Goal: Information Seeking & Learning: Learn about a topic

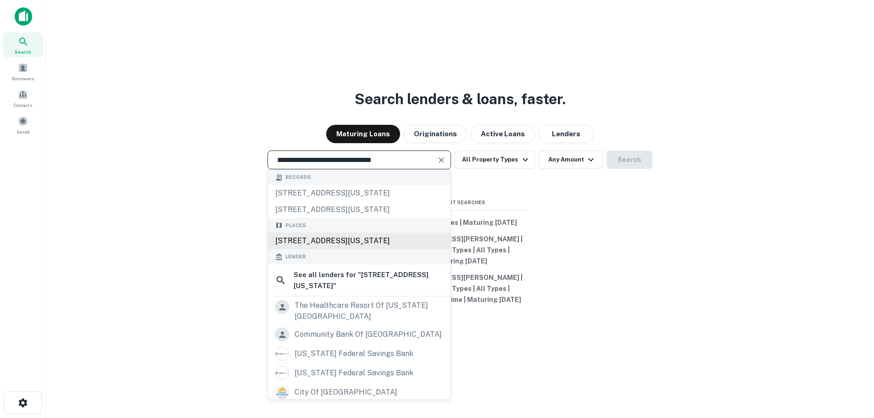
click at [401, 249] on div "[STREET_ADDRESS][US_STATE]" at bounding box center [359, 241] width 183 height 17
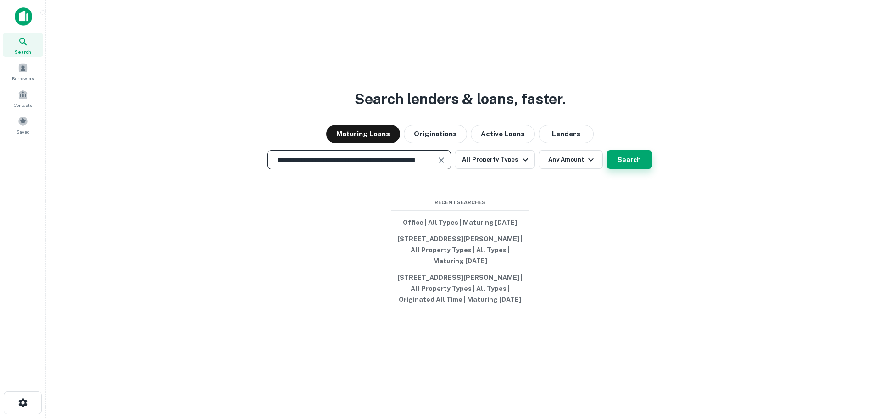
type input "**********"
click at [640, 158] on button "Search" at bounding box center [630, 160] width 46 height 18
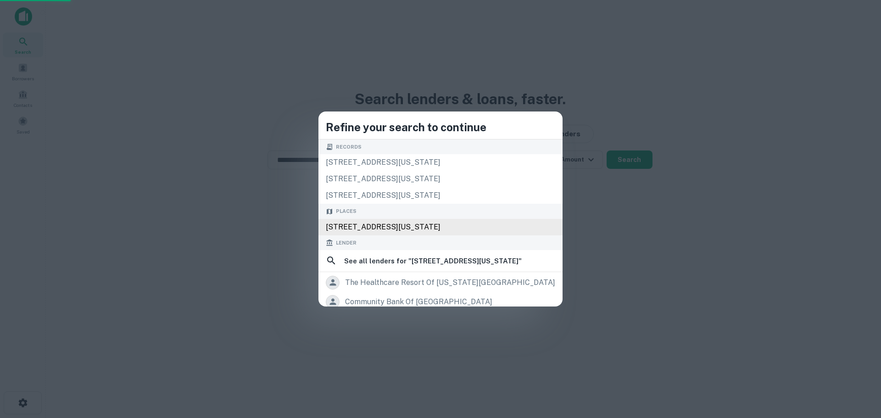
click at [465, 221] on div "[STREET_ADDRESS][US_STATE]" at bounding box center [441, 227] width 244 height 17
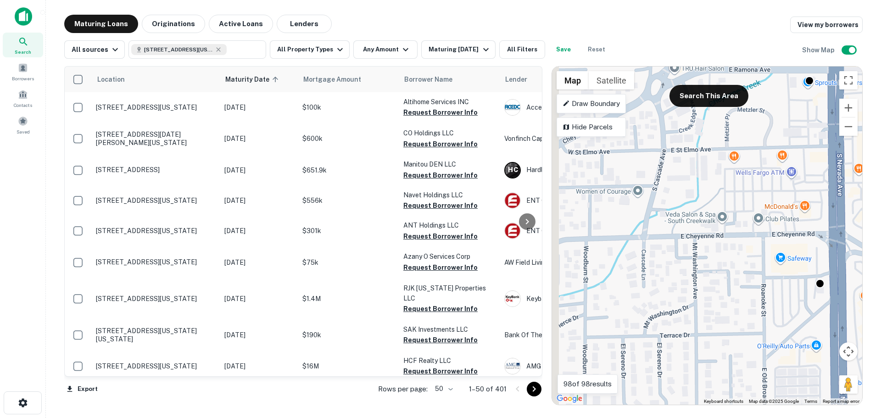
drag, startPoint x: 694, startPoint y: 249, endPoint x: 721, endPoint y: 258, distance: 28.7
click at [721, 258] on div "To activate drag with keyboard, press Alt + Enter. Once in keyboard drag state,…" at bounding box center [707, 236] width 310 height 338
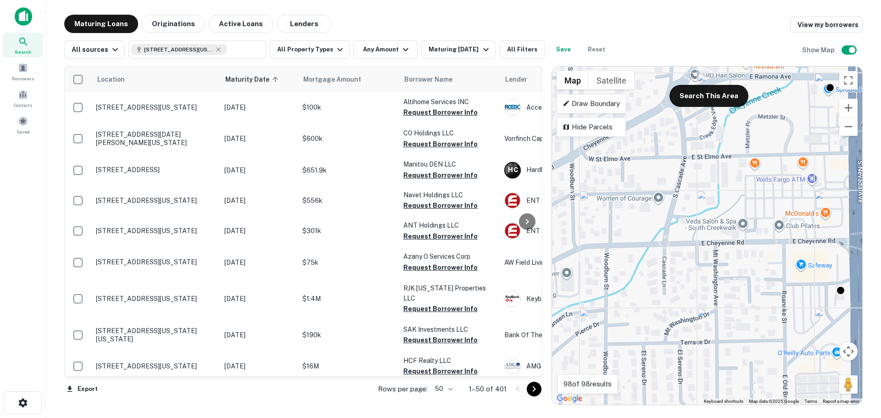
click at [597, 103] on p "Draw Boundary" at bounding box center [591, 103] width 57 height 11
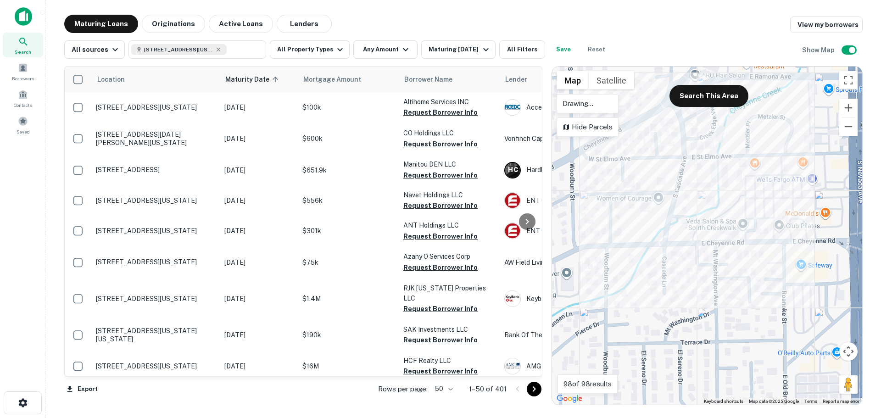
click at [669, 163] on div "To activate drag with keyboard, press Alt + Enter. Once in keyboard drag state,…" at bounding box center [707, 236] width 310 height 338
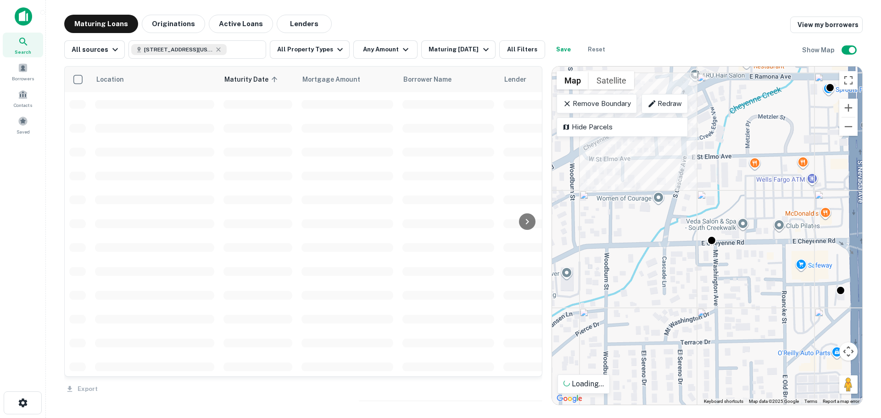
click at [595, 101] on p "Remove Boundary" at bounding box center [597, 103] width 68 height 11
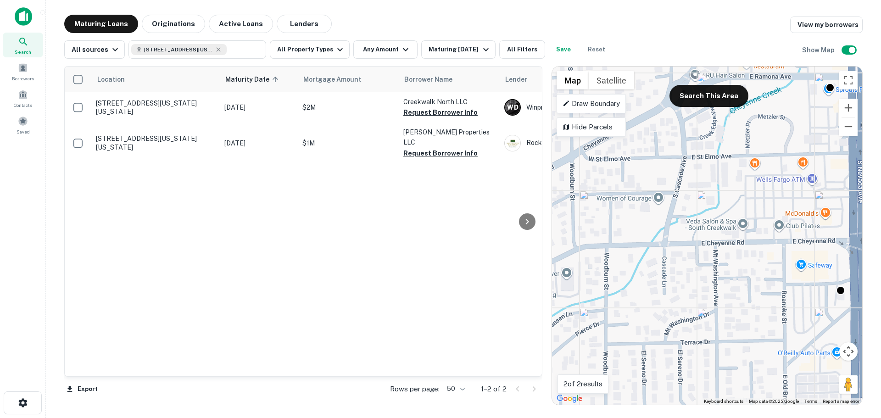
click at [700, 222] on div "To activate drag with keyboard, press Alt + Enter. Once in keyboard drag state,…" at bounding box center [707, 236] width 310 height 338
